Goal: Task Accomplishment & Management: Use online tool/utility

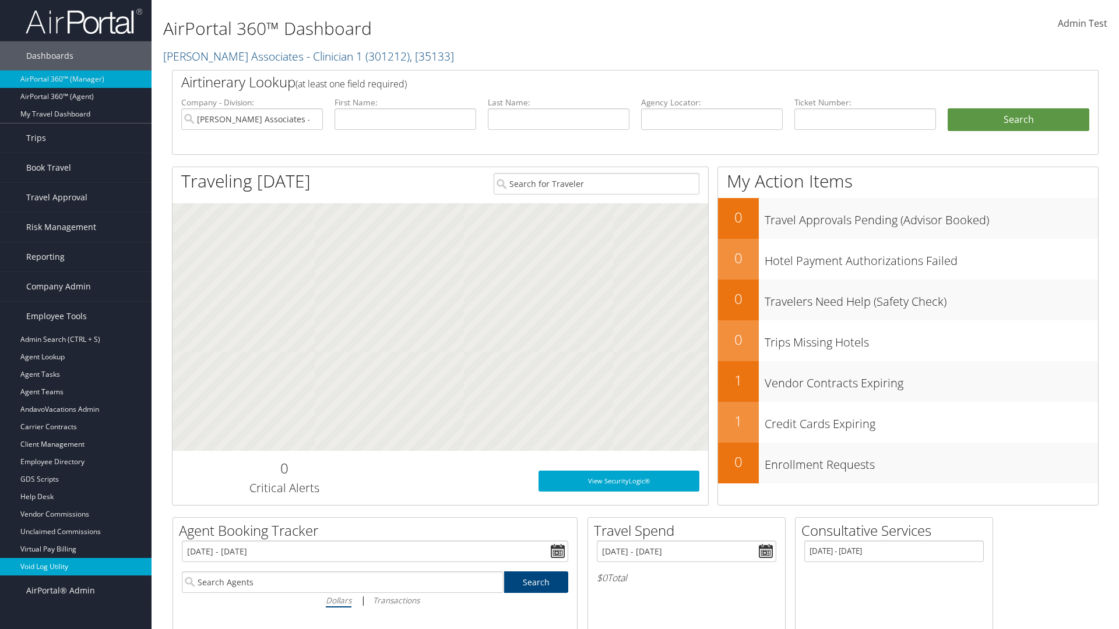
click at [76, 567] on link "Void Log Utility" at bounding box center [75, 566] width 151 height 17
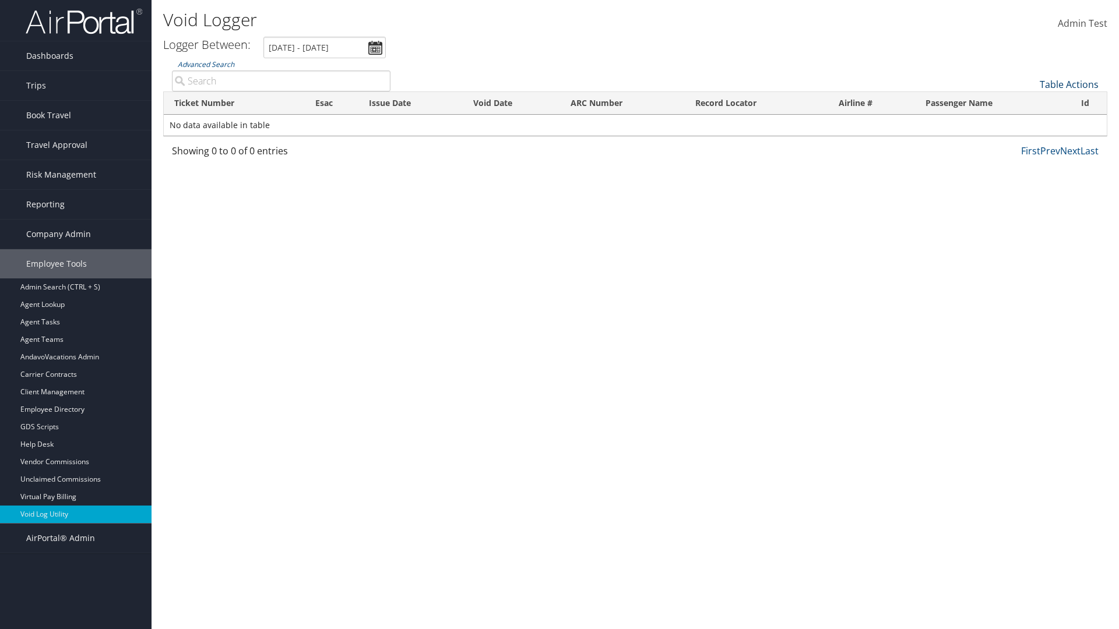
click at [1069, 84] on link "Table Actions" at bounding box center [1068, 84] width 59 height 13
click at [1030, 103] on link "Export as CSV" at bounding box center [1029, 103] width 153 height 20
click at [1069, 84] on link "Table Actions" at bounding box center [1068, 84] width 59 height 13
click at [1030, 113] on link "Column Visibility" at bounding box center [1029, 113] width 153 height 20
click at [1030, 104] on link "Ticket Number" at bounding box center [1029, 104] width 153 height 20
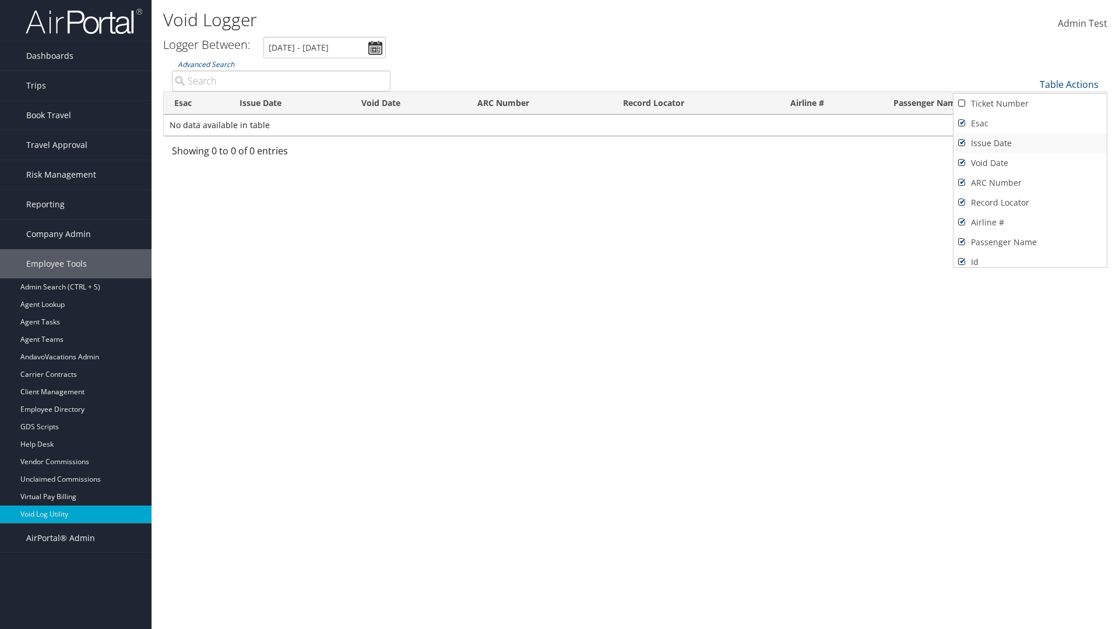
click at [1030, 143] on link "Issue Date" at bounding box center [1029, 143] width 153 height 20
click at [1030, 124] on link "Esac" at bounding box center [1029, 124] width 153 height 20
click at [1030, 163] on link "Void Date" at bounding box center [1029, 163] width 153 height 20
click at [1030, 183] on link "ARC Number" at bounding box center [1029, 183] width 153 height 20
click at [1030, 203] on link "Record Locator" at bounding box center [1029, 203] width 153 height 20
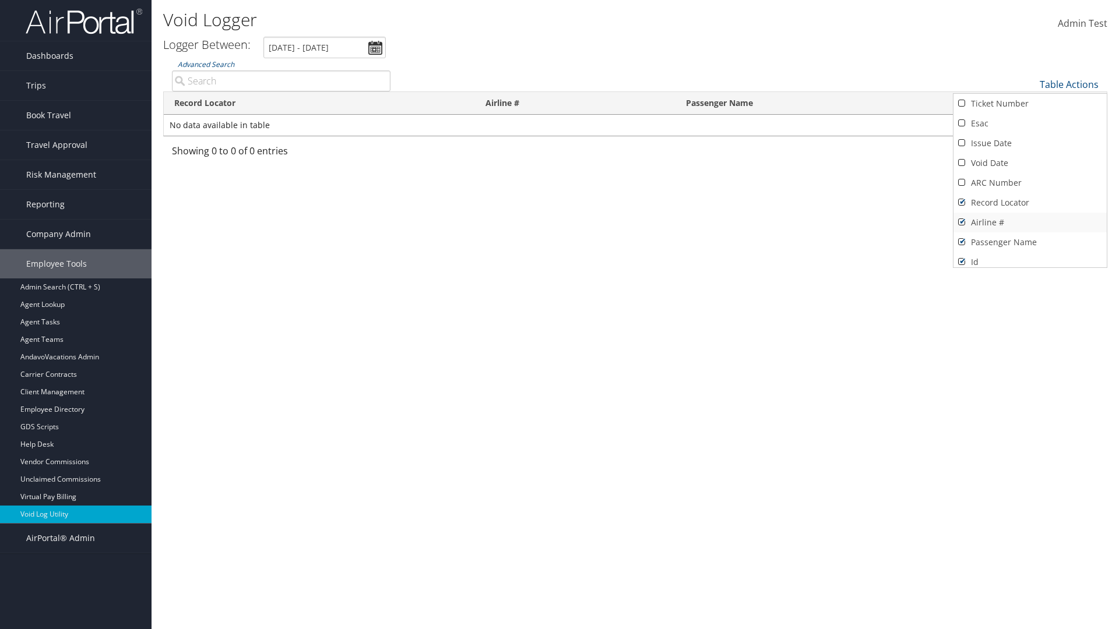
click at [1030, 223] on link "Airline #" at bounding box center [1029, 223] width 153 height 20
click at [1030, 242] on link "Passenger Name" at bounding box center [1029, 242] width 153 height 20
click at [559, 315] on div at bounding box center [559, 314] width 1119 height 629
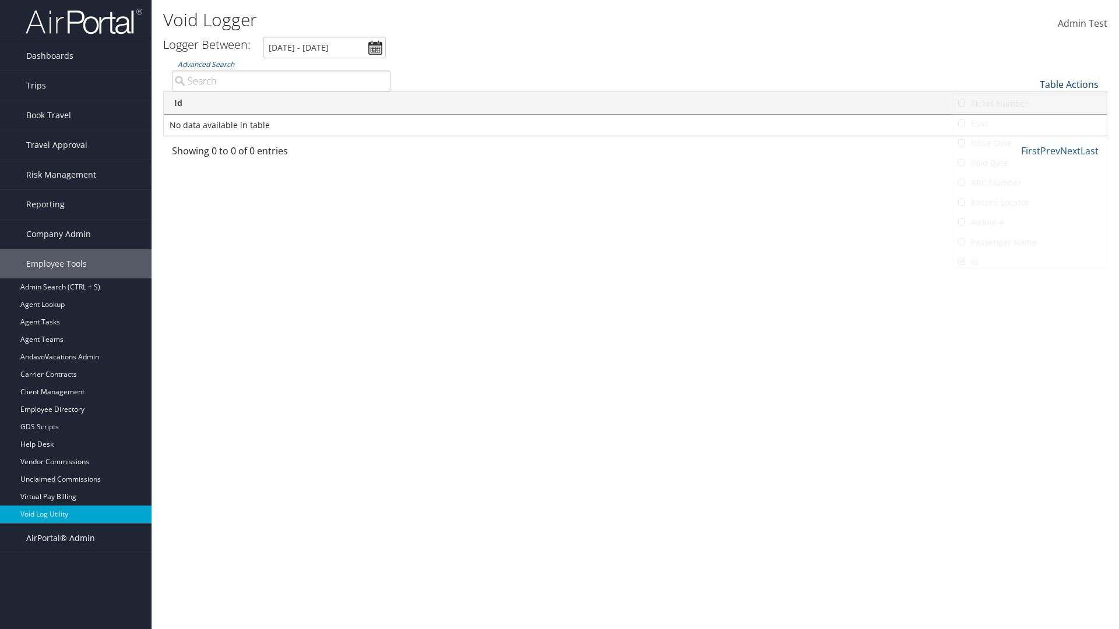
click at [1069, 84] on link "Table Actions" at bounding box center [1068, 84] width 59 height 13
click at [1030, 113] on link "Column Visibility" at bounding box center [1029, 113] width 153 height 20
click at [1030, 104] on link "Ticket Number" at bounding box center [1029, 104] width 153 height 20
click at [1030, 143] on link "Issue Date" at bounding box center [1029, 143] width 153 height 20
click at [1030, 124] on link "Esac" at bounding box center [1029, 124] width 153 height 20
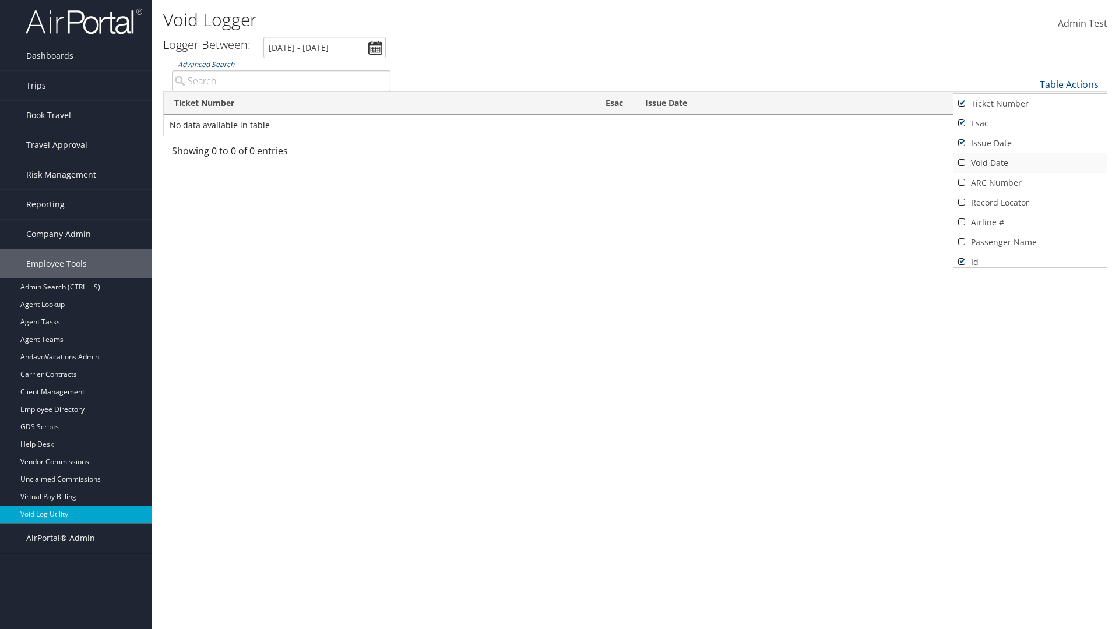
click at [1030, 163] on link "Void Date" at bounding box center [1029, 163] width 153 height 20
click at [1030, 183] on link "ARC Number" at bounding box center [1029, 183] width 153 height 20
click at [1030, 203] on link "Record Locator" at bounding box center [1029, 203] width 153 height 20
click at [1030, 223] on link "Airline #" at bounding box center [1029, 223] width 153 height 20
click at [1030, 242] on link "Passenger Name" at bounding box center [1029, 242] width 153 height 20
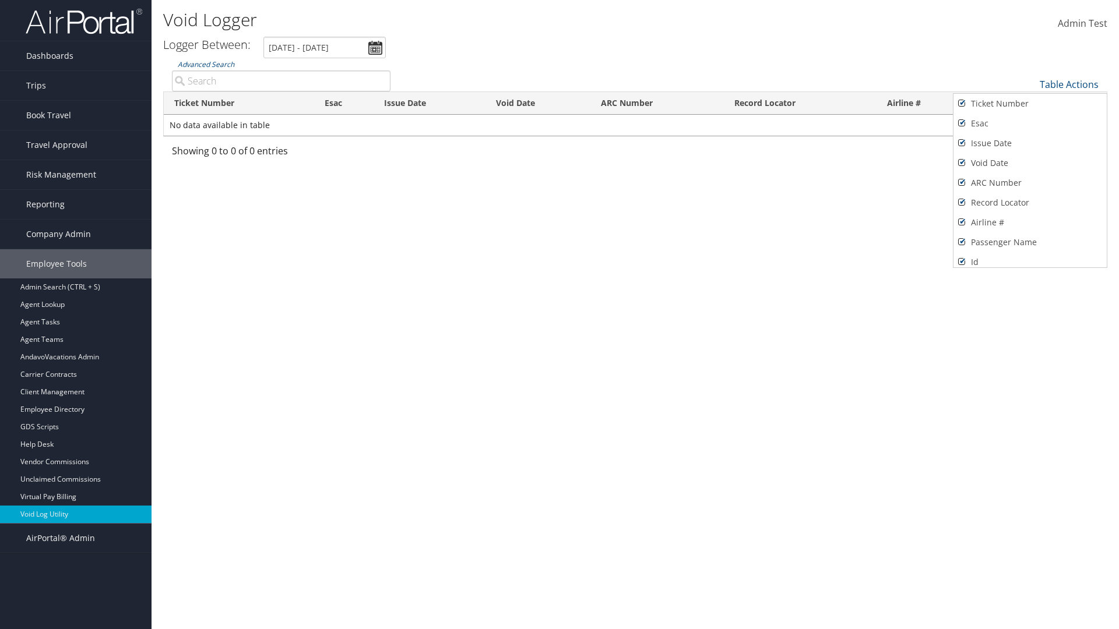
click at [559, 315] on div at bounding box center [559, 314] width 1119 height 629
click at [1069, 84] on link "Table Actions" at bounding box center [1068, 84] width 59 height 13
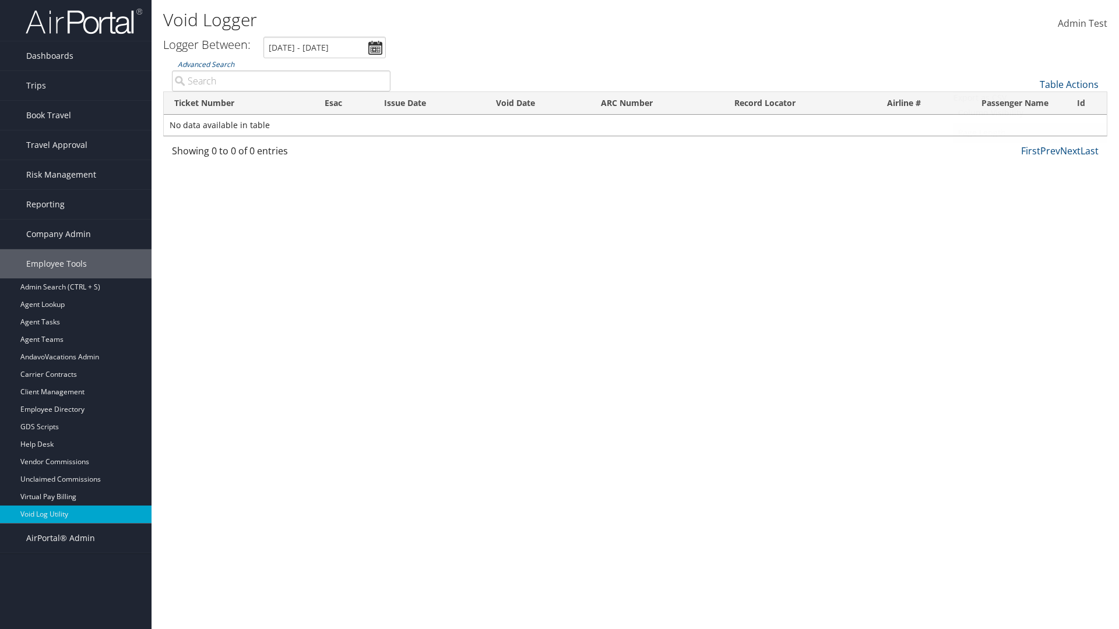
click at [1030, 133] on link "Page Length" at bounding box center [1029, 133] width 153 height 20
